Goal: Navigation & Orientation: Find specific page/section

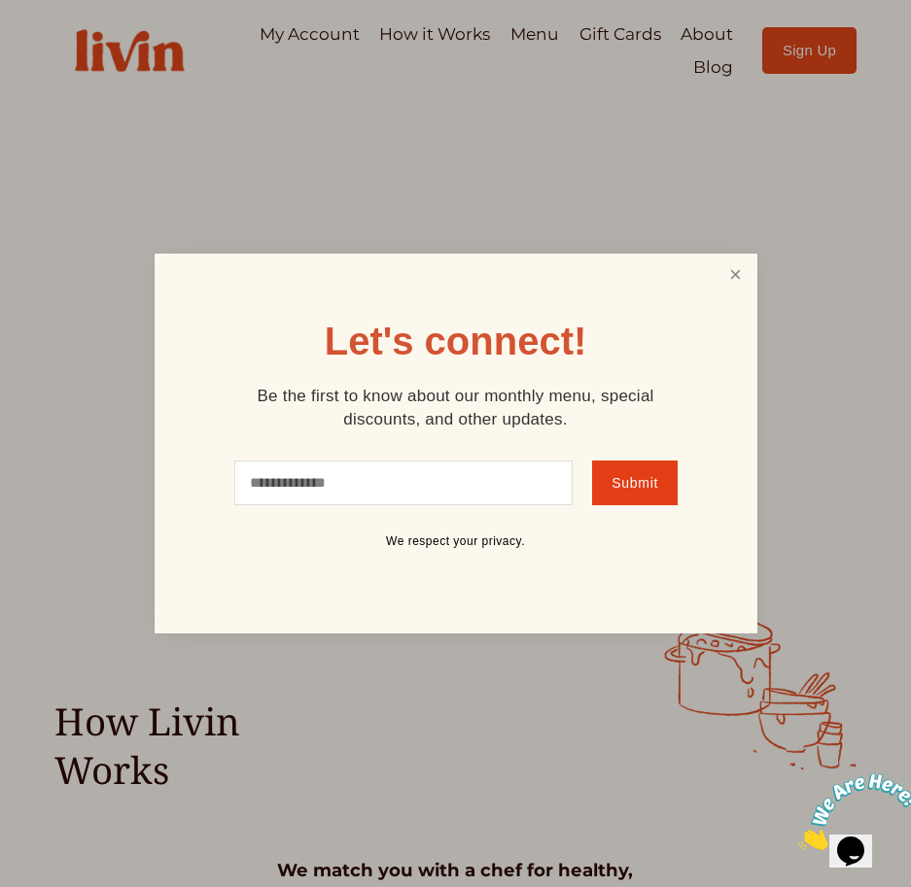
click at [737, 283] on link "Close" at bounding box center [734, 275] width 37 height 36
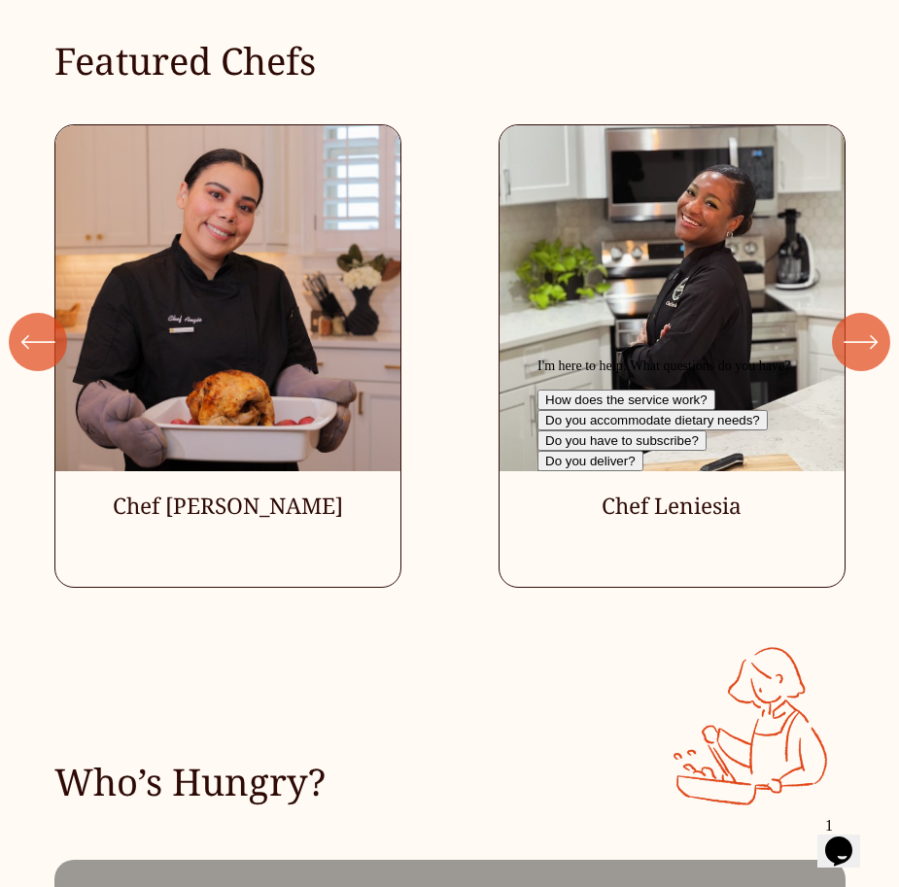
scroll to position [4173, 0]
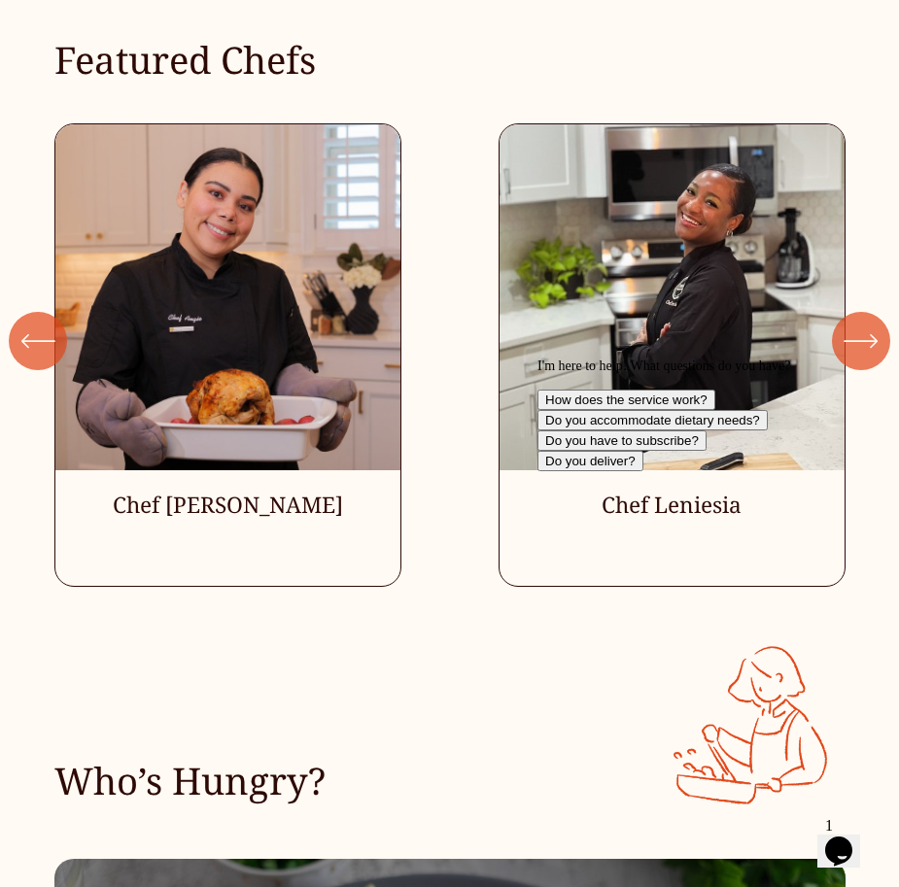
click at [857, 324] on icon "\a \a \a Next\a \a" at bounding box center [861, 341] width 35 height 35
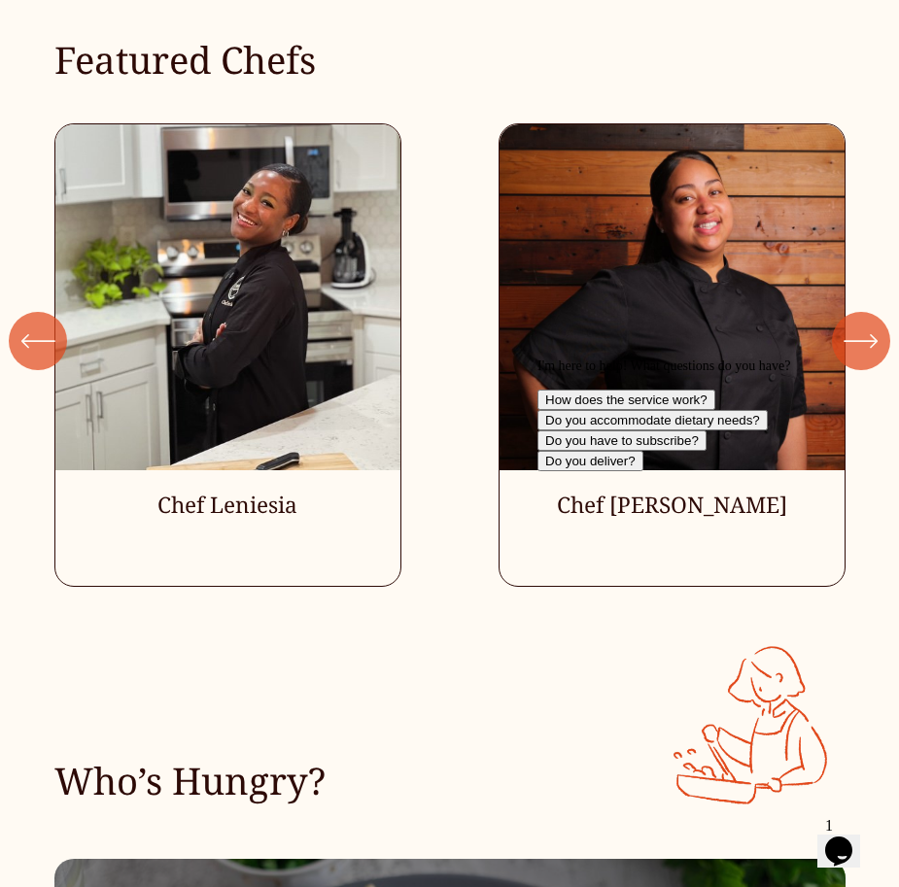
click at [857, 324] on icon "\a \a \a Next\a \a" at bounding box center [861, 341] width 35 height 35
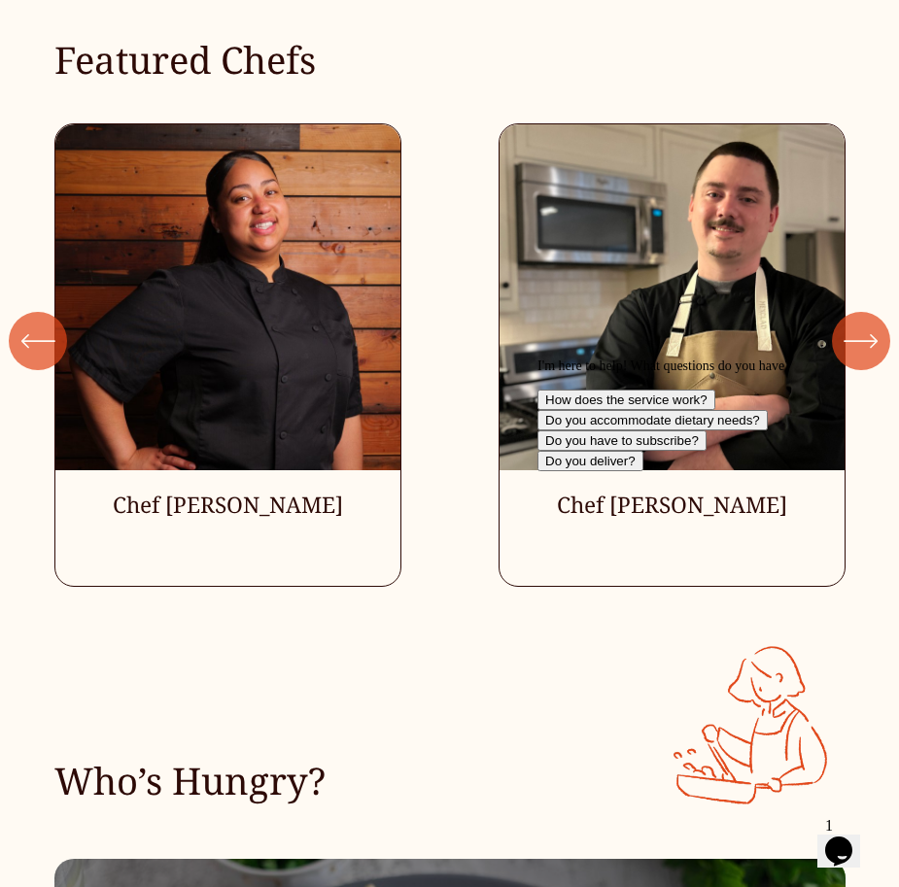
click at [857, 324] on icon "\a \a \a Next\a \a" at bounding box center [861, 341] width 35 height 35
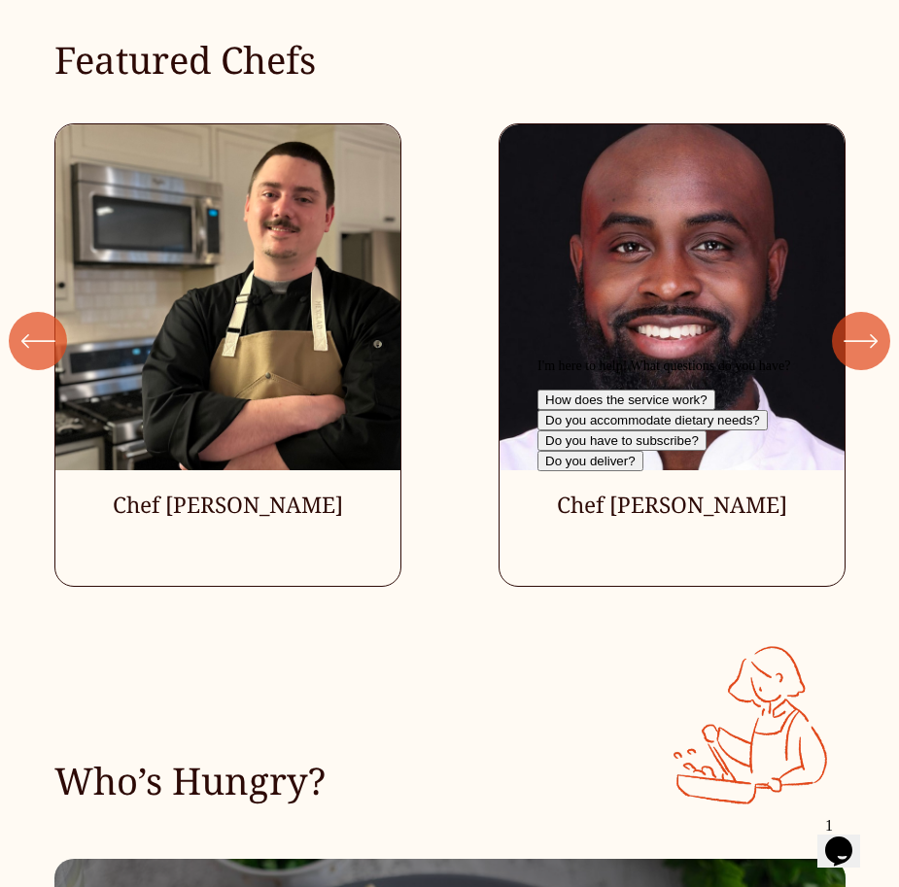
click at [857, 324] on icon "\a \a \a Next\a \a" at bounding box center [861, 341] width 35 height 35
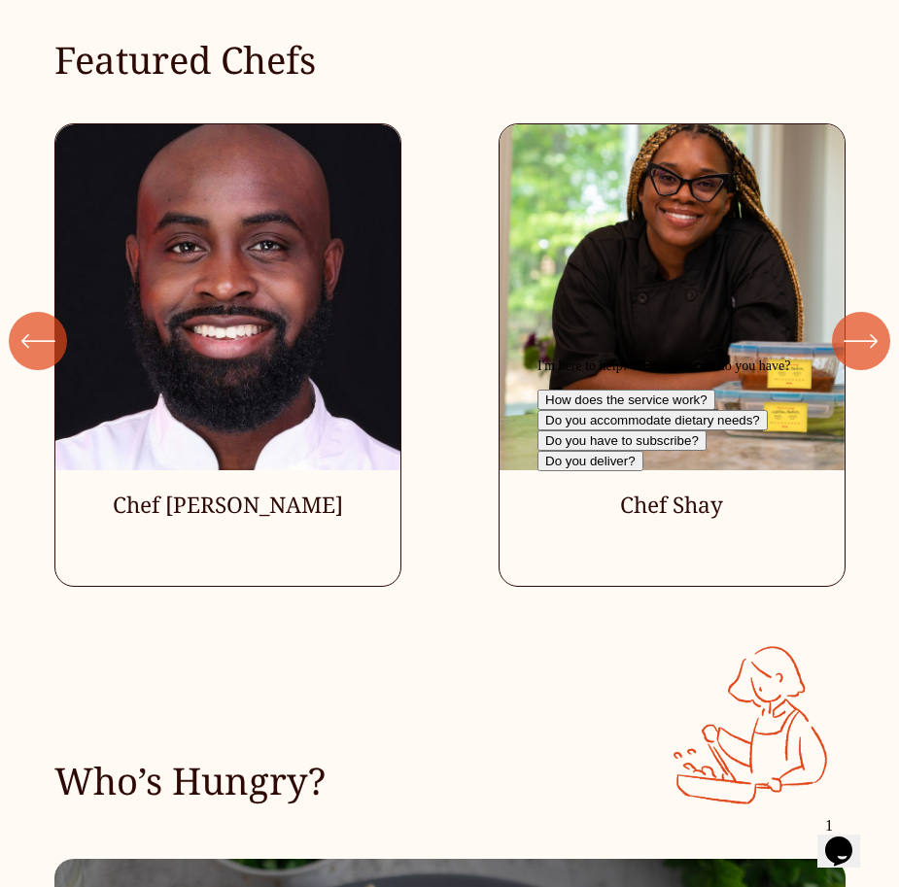
click at [857, 324] on icon "\a \a \a Next\a \a" at bounding box center [861, 341] width 35 height 35
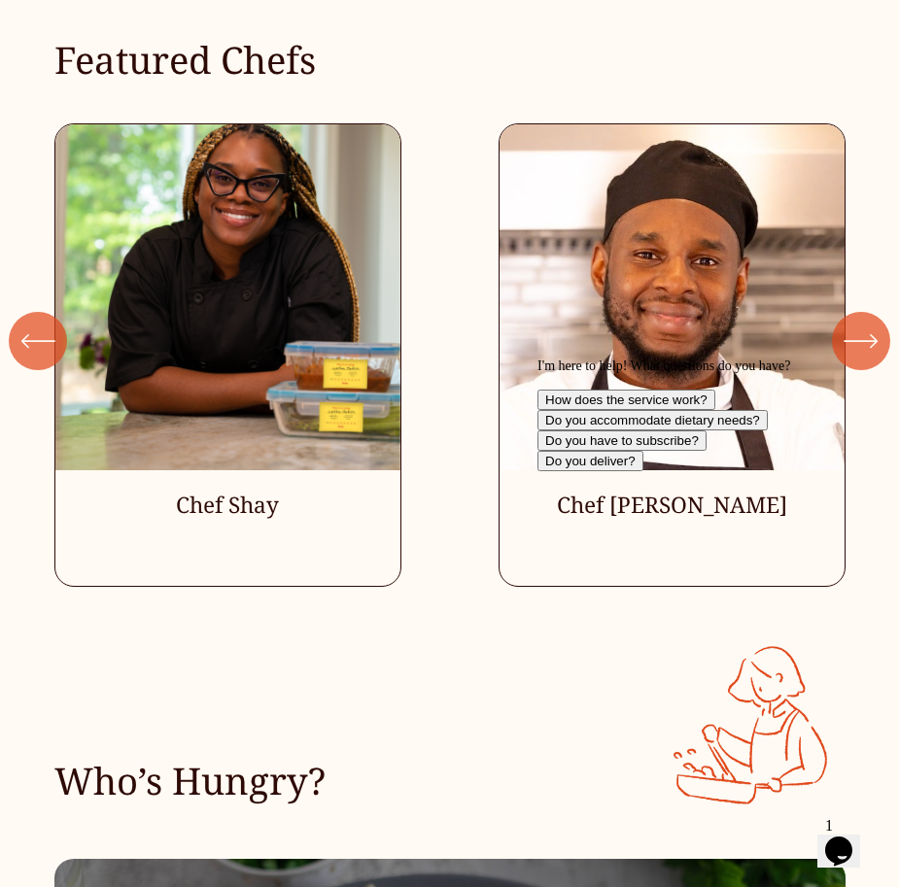
click at [857, 324] on icon "\a \a \a Next\a \a" at bounding box center [861, 341] width 35 height 35
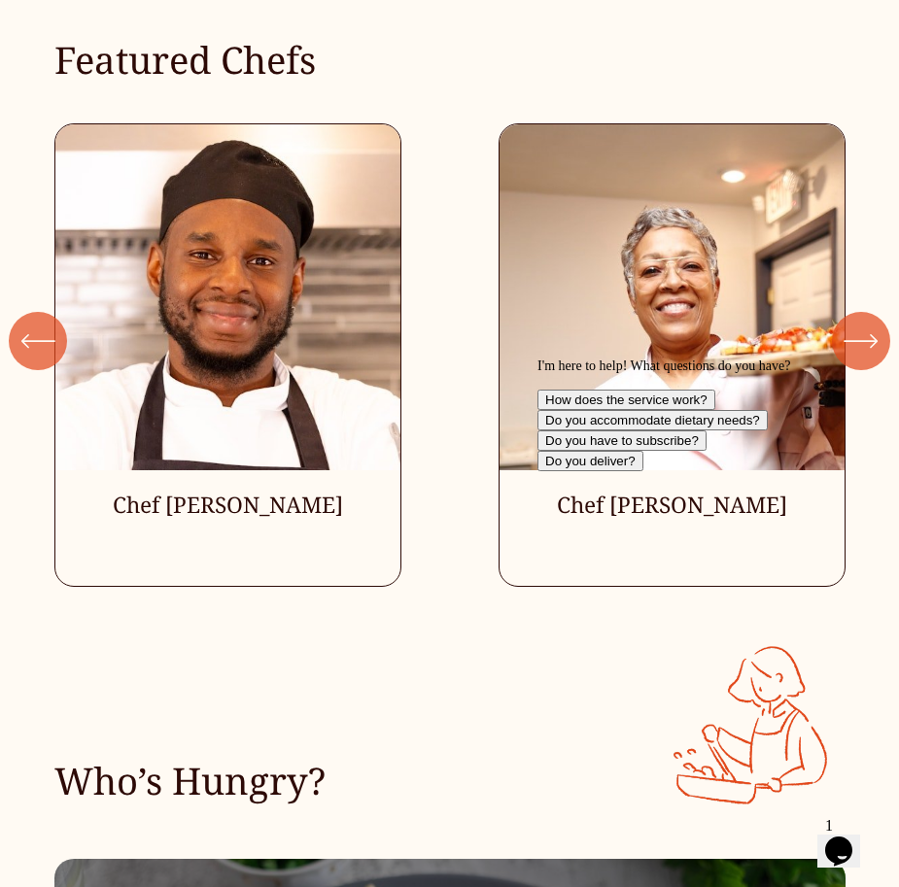
click at [857, 324] on icon "\a \a \a Next\a \a" at bounding box center [861, 341] width 35 height 35
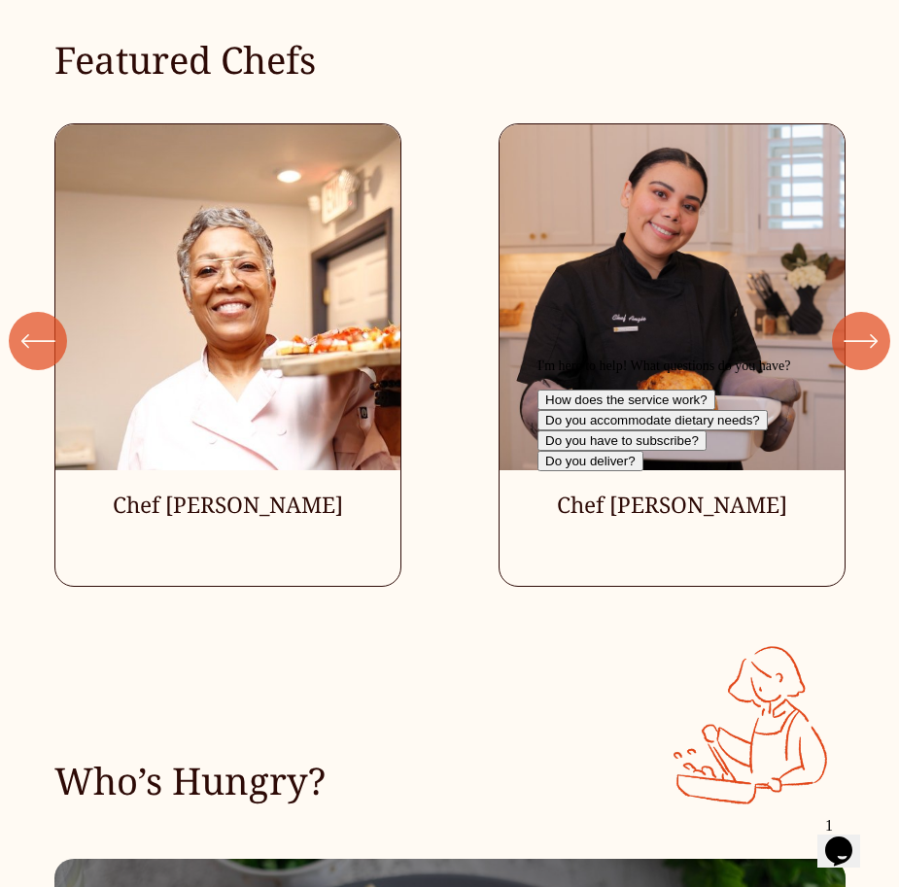
click at [857, 324] on icon "\a \a \a Next\a \a" at bounding box center [861, 341] width 35 height 35
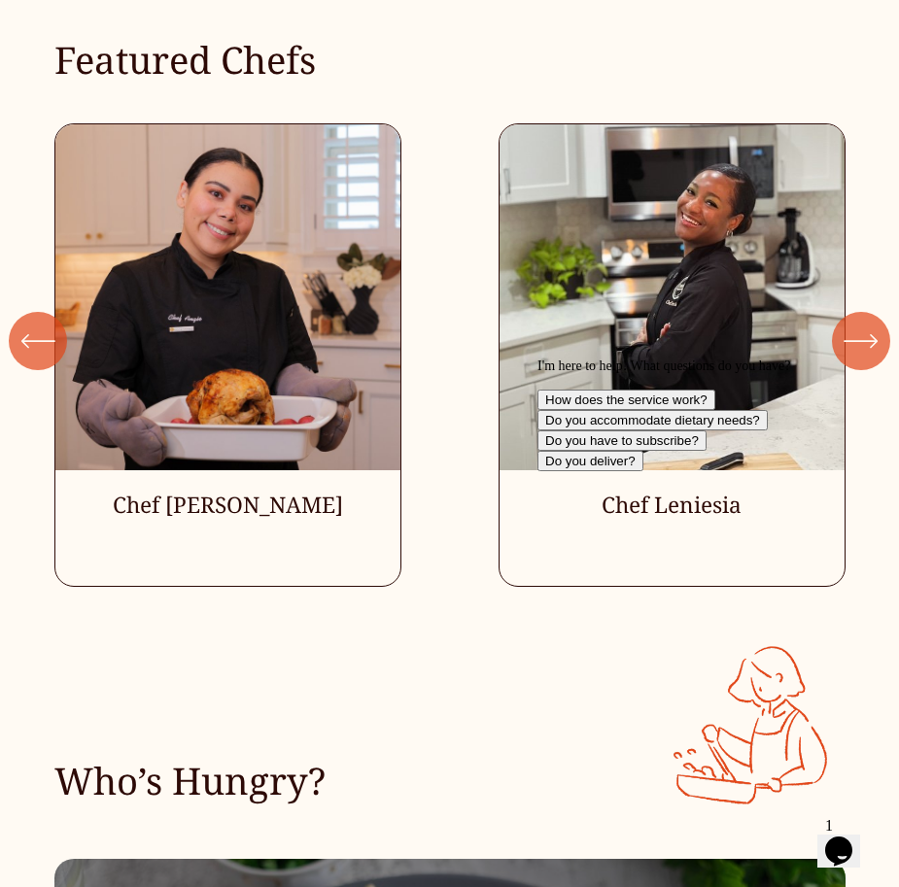
click at [857, 324] on icon "\a \a \a Next\a \a" at bounding box center [861, 341] width 35 height 35
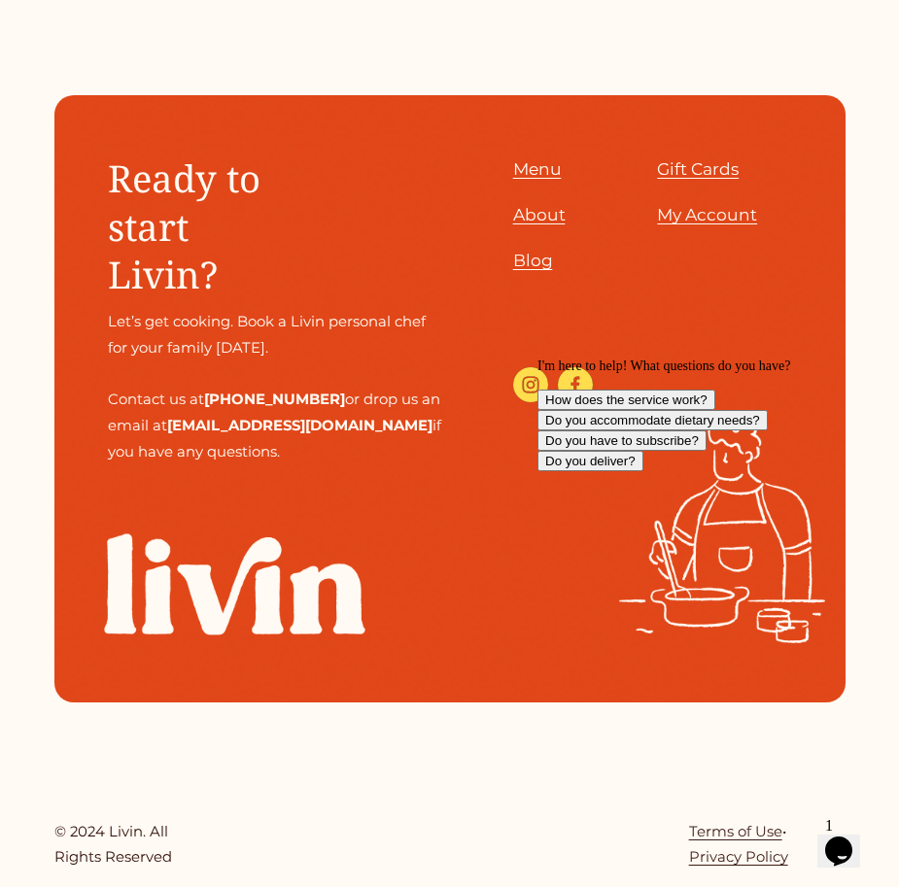
scroll to position [6805, 0]
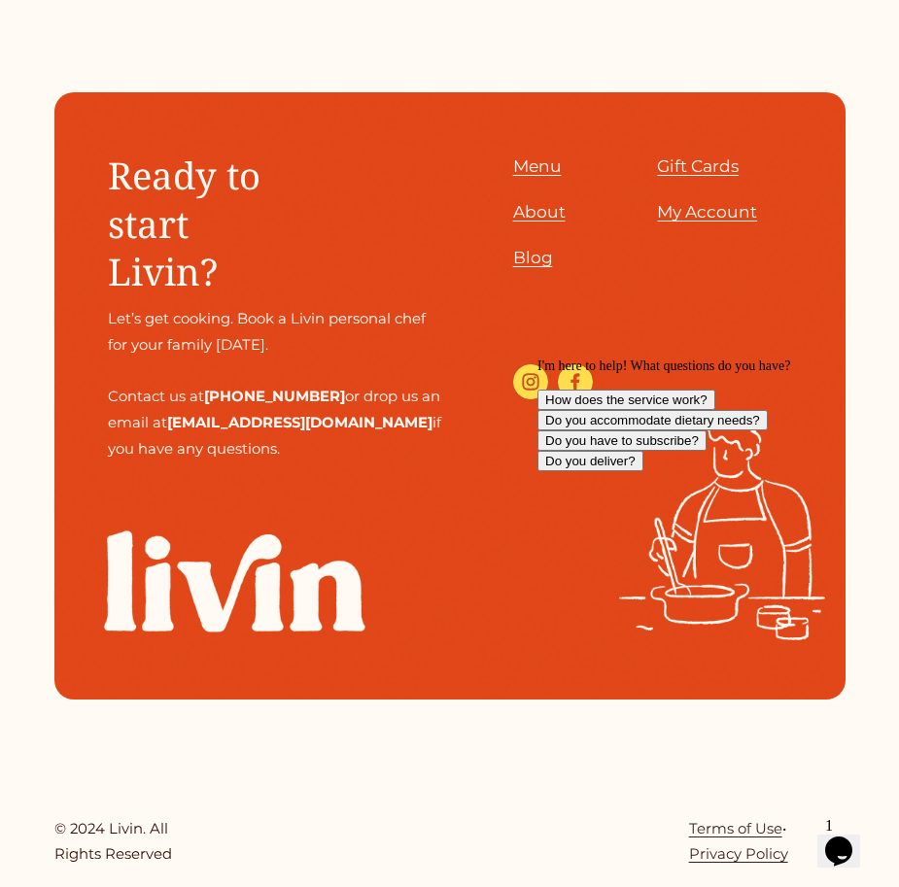
click at [553, 201] on span "About" at bounding box center [539, 211] width 52 height 20
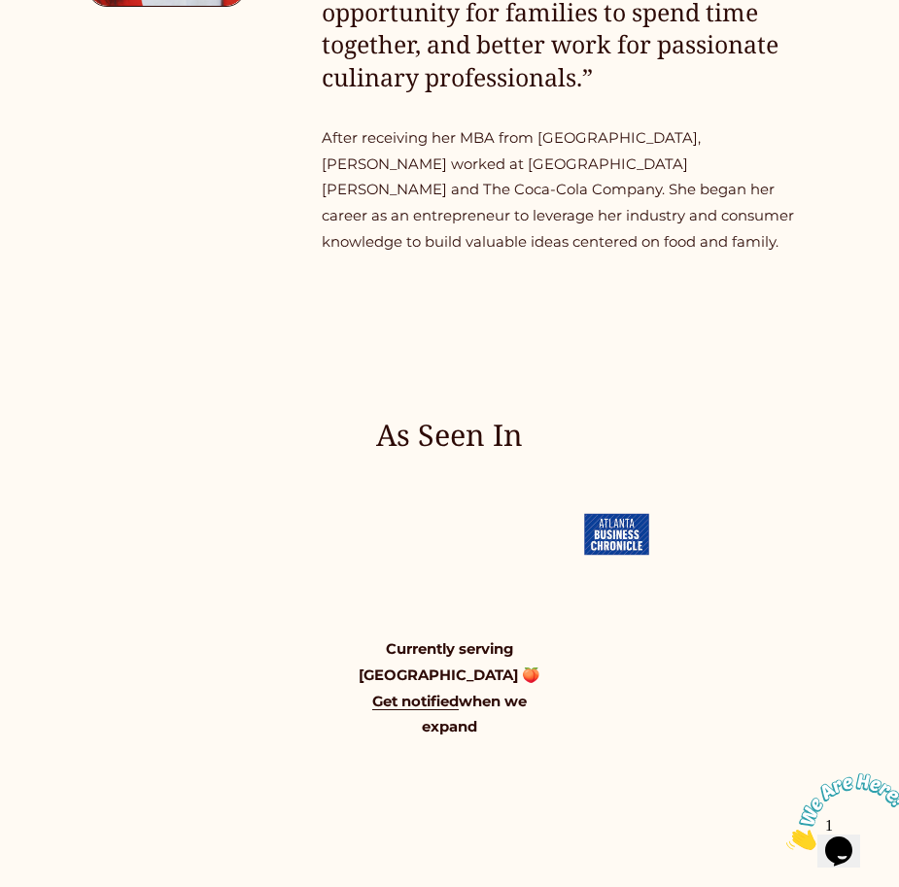
scroll to position [1159, 0]
